Goal: Transaction & Acquisition: Purchase product/service

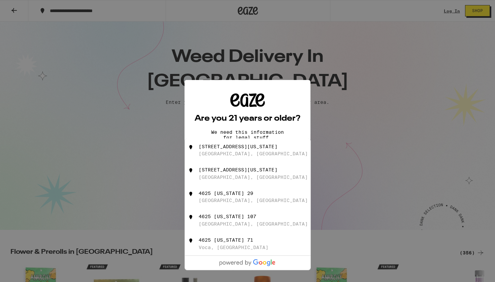
click at [228, 156] on div "[GEOGRAPHIC_DATA], [GEOGRAPHIC_DATA]" at bounding box center [253, 153] width 109 height 5
type input "[STREET_ADDRESS][US_STATE]"
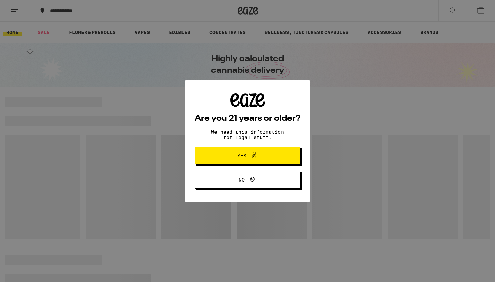
click at [217, 156] on button "Yes" at bounding box center [248, 155] width 106 height 17
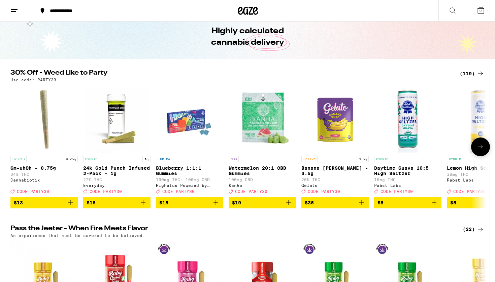
scroll to position [28, 0]
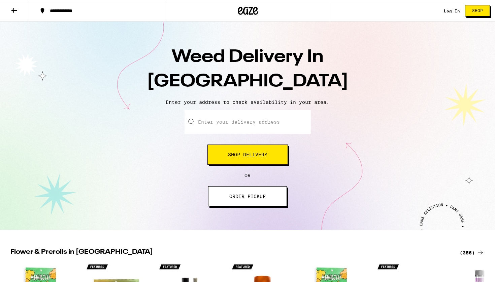
click at [252, 157] on span "Shop Delivery" at bounding box center [247, 154] width 39 height 5
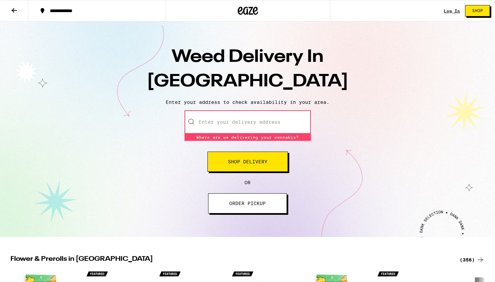
click at [243, 116] on input "Enter your delivery address" at bounding box center [247, 122] width 126 height 24
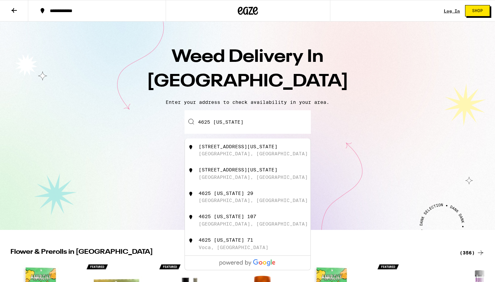
click at [235, 153] on div "[GEOGRAPHIC_DATA], [GEOGRAPHIC_DATA]" at bounding box center [253, 153] width 109 height 5
type input "[STREET_ADDRESS][US_STATE]"
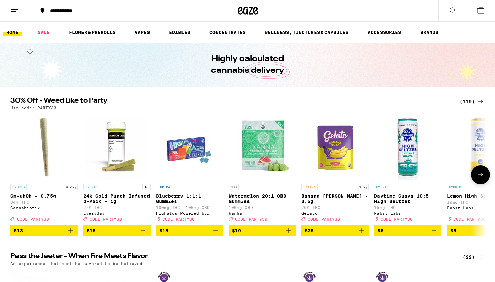
click at [480, 175] on icon at bounding box center [480, 175] width 8 height 8
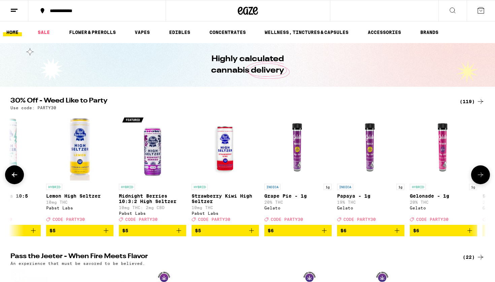
click at [480, 177] on icon at bounding box center [480, 175] width 8 height 8
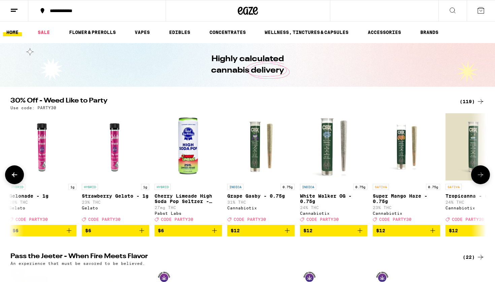
click at [480, 177] on icon at bounding box center [480, 175] width 8 height 8
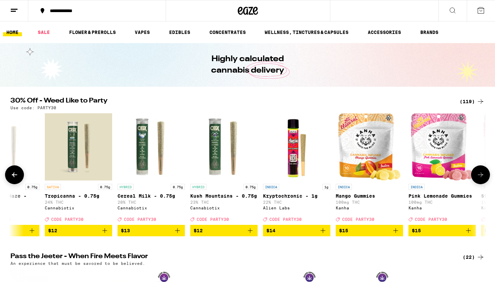
click at [480, 179] on icon at bounding box center [480, 175] width 8 height 8
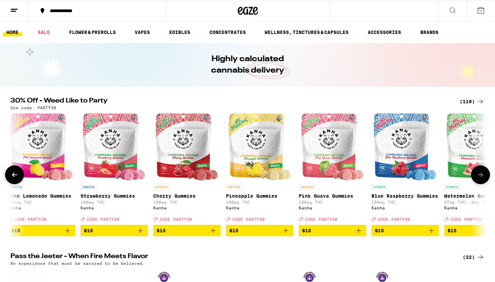
click at [480, 179] on icon at bounding box center [480, 175] width 8 height 8
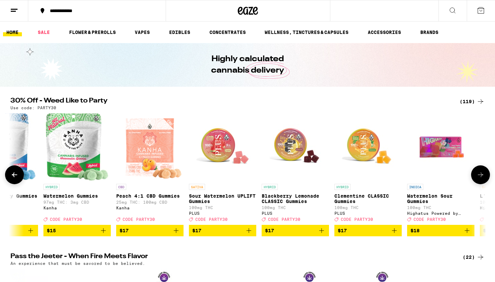
click at [480, 179] on icon at bounding box center [480, 175] width 8 height 8
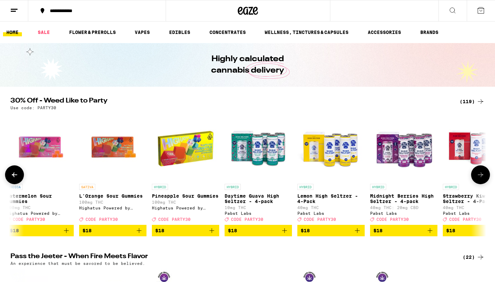
click at [480, 179] on icon at bounding box center [480, 175] width 8 height 8
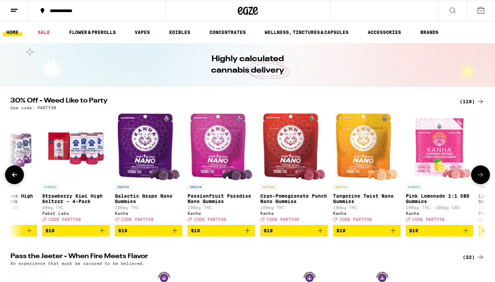
click at [480, 179] on icon at bounding box center [480, 175] width 8 height 8
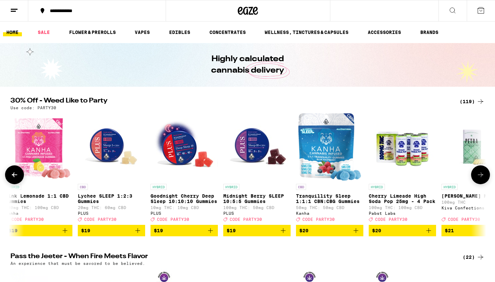
click at [480, 179] on icon at bounding box center [480, 175] width 8 height 8
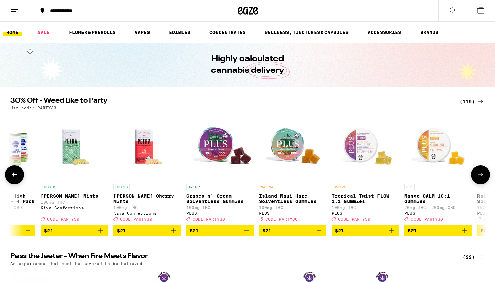
click at [480, 179] on icon at bounding box center [480, 175] width 8 height 8
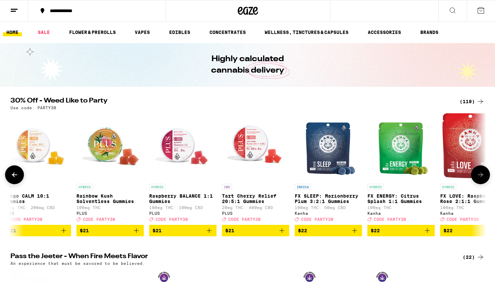
click at [480, 179] on icon at bounding box center [480, 175] width 8 height 8
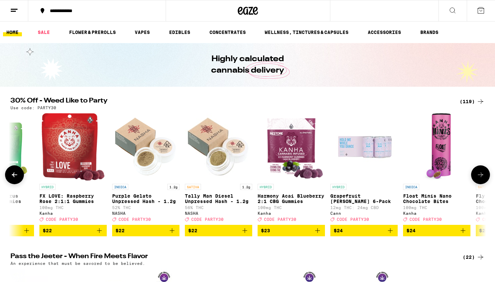
click at [480, 179] on icon at bounding box center [480, 175] width 8 height 8
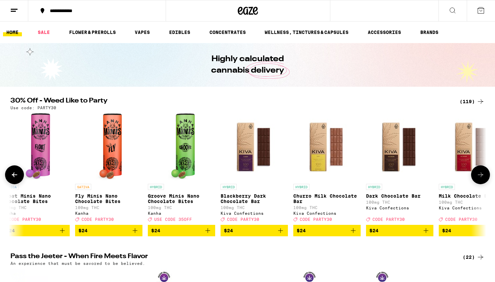
click at [480, 179] on icon at bounding box center [480, 175] width 8 height 8
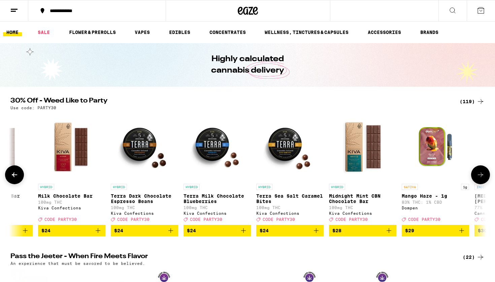
click at [480, 179] on icon at bounding box center [480, 175] width 8 height 8
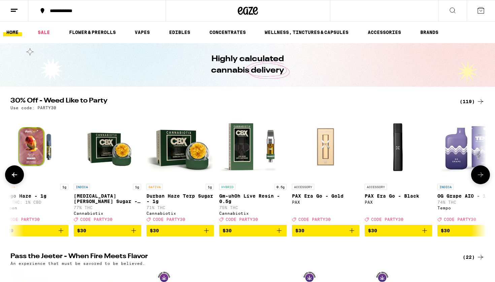
click at [480, 179] on icon at bounding box center [480, 175] width 8 height 8
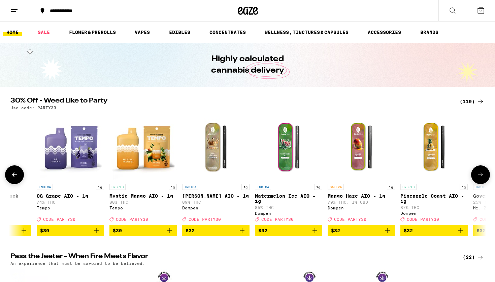
click at [480, 179] on icon at bounding box center [480, 175] width 8 height 8
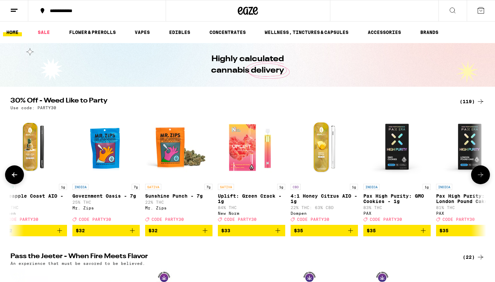
click at [480, 179] on icon at bounding box center [480, 175] width 8 height 8
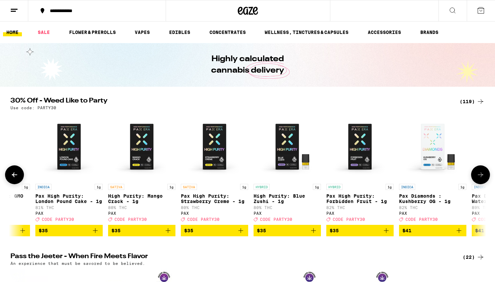
click at [480, 179] on icon at bounding box center [480, 175] width 8 height 8
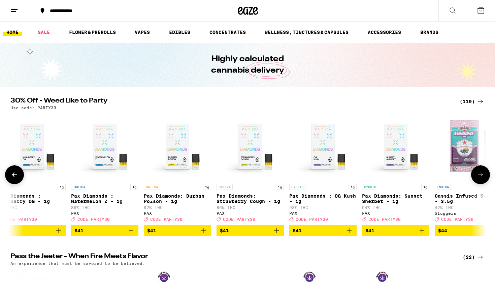
click at [480, 179] on icon at bounding box center [480, 175] width 8 height 8
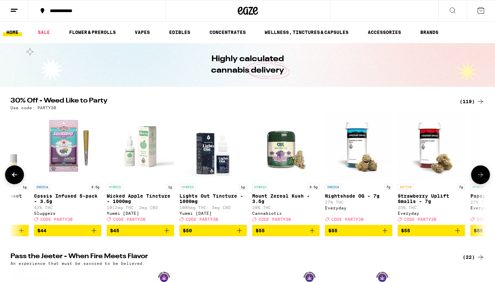
click at [480, 179] on icon at bounding box center [480, 175] width 8 height 8
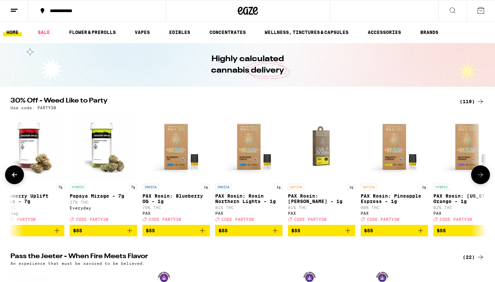
click at [480, 179] on icon at bounding box center [480, 175] width 8 height 8
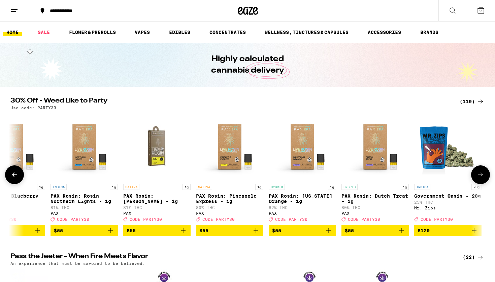
scroll to position [0, 8176]
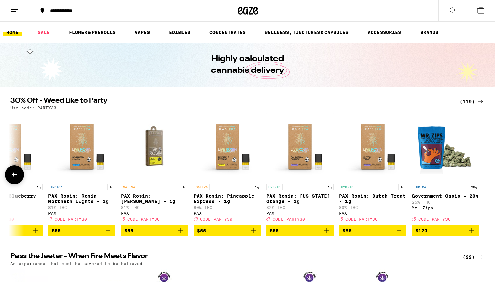
click at [480, 179] on div at bounding box center [480, 175] width 19 height 19
